Goal: Task Accomplishment & Management: Manage account settings

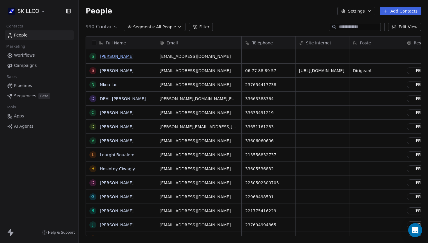
click at [110, 58] on link "[PERSON_NAME]" at bounding box center [117, 56] width 34 height 5
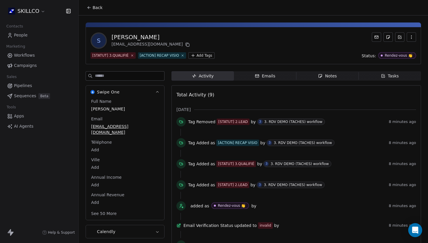
click at [322, 75] on icon "button" at bounding box center [320, 75] width 5 height 5
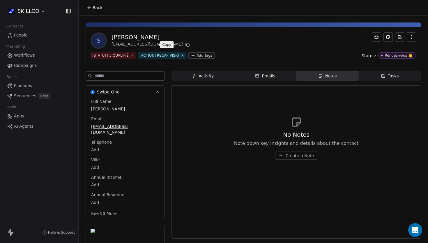
click at [185, 44] on icon at bounding box center [187, 44] width 5 height 5
click at [90, 9] on icon at bounding box center [89, 7] width 5 height 5
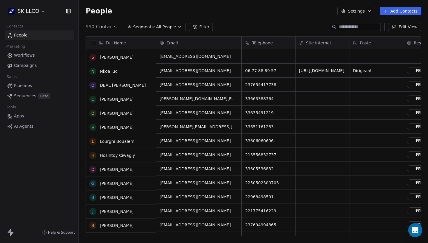
scroll to position [15, 0]
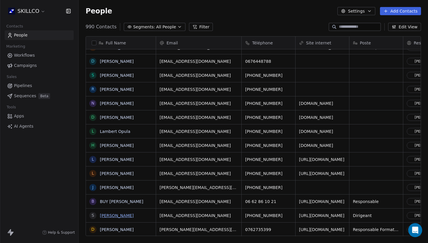
click at [122, 215] on link "[PERSON_NAME]" at bounding box center [117, 215] width 34 height 5
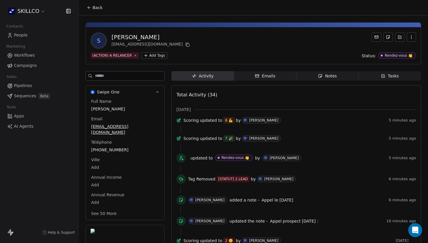
click at [314, 73] on span "Notes Notes" at bounding box center [328, 75] width 62 height 9
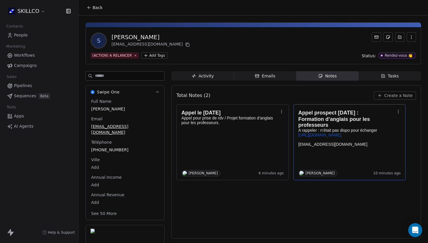
click at [344, 149] on div "**********" at bounding box center [214, 121] width 428 height 146
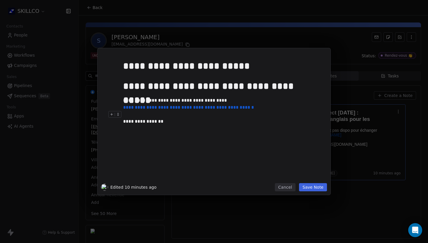
click at [175, 123] on div "**********" at bounding box center [222, 121] width 199 height 7
click at [312, 187] on button "Save Note" at bounding box center [313, 187] width 28 height 8
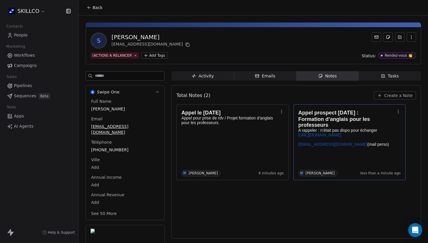
click at [87, 7] on icon at bounding box center [89, 7] width 5 height 5
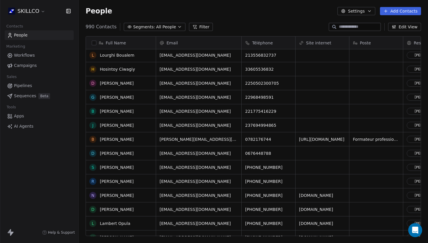
scroll to position [71, 0]
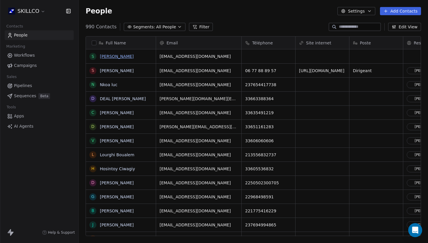
click at [129, 55] on link "[PERSON_NAME]" at bounding box center [117, 56] width 34 height 5
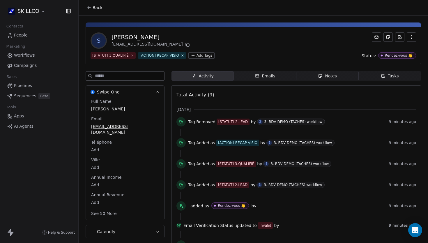
click at [411, 37] on icon "button" at bounding box center [412, 37] width 5 height 5
click at [400, 50] on div "Delete" at bounding box center [403, 49] width 39 height 9
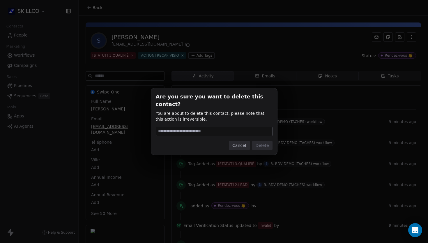
click at [219, 127] on input at bounding box center [214, 131] width 116 height 9
click at [218, 127] on input at bounding box center [214, 131] width 116 height 9
type input "******"
click at [261, 142] on button "Delete" at bounding box center [262, 144] width 20 height 9
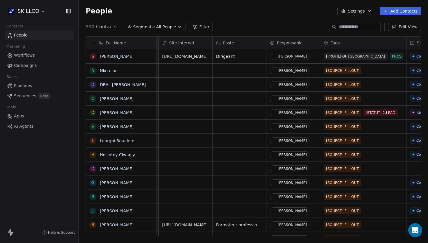
scroll to position [0, 87]
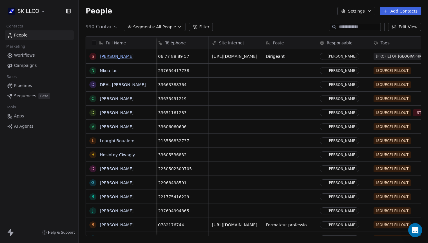
click at [116, 55] on link "[PERSON_NAME]" at bounding box center [117, 56] width 34 height 5
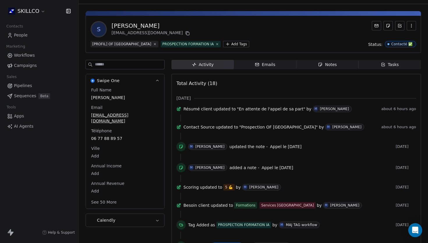
scroll to position [13, 0]
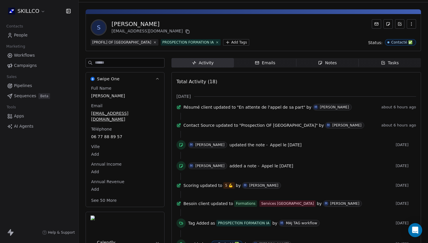
click at [319, 60] on icon "button" at bounding box center [320, 62] width 5 height 5
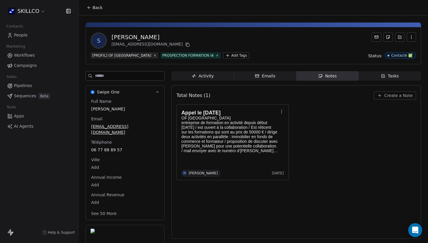
click at [89, 10] on icon at bounding box center [89, 7] width 5 height 5
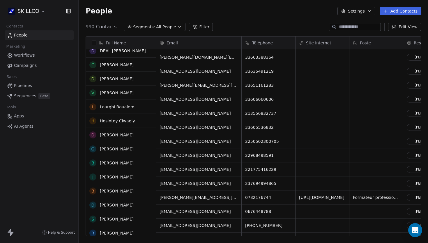
scroll to position [34, 0]
